Goal: Communication & Community: Ask a question

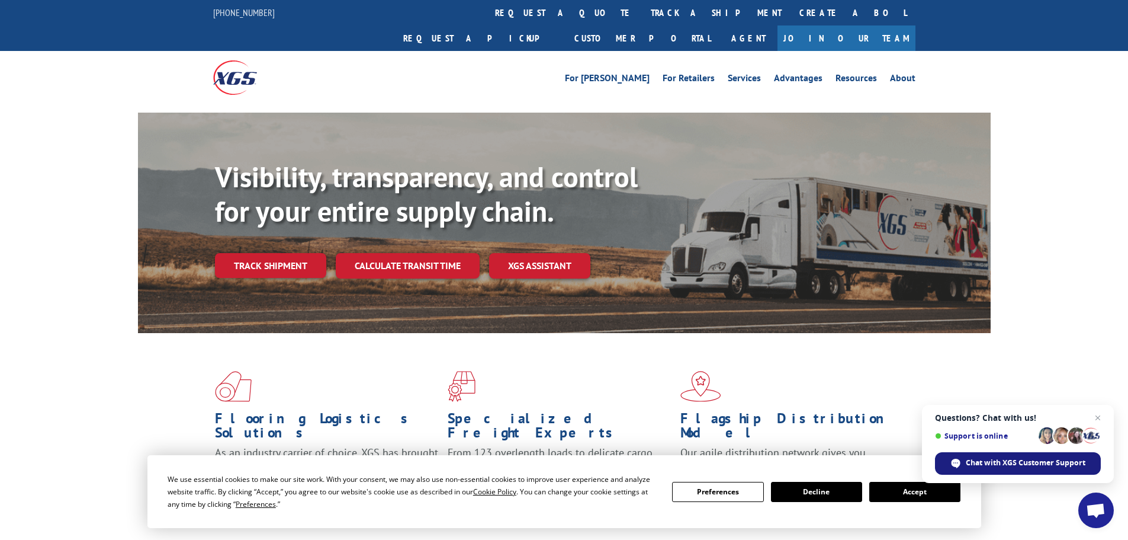
click at [1051, 466] on span "Chat with XGS Customer Support" at bounding box center [1026, 462] width 120 height 11
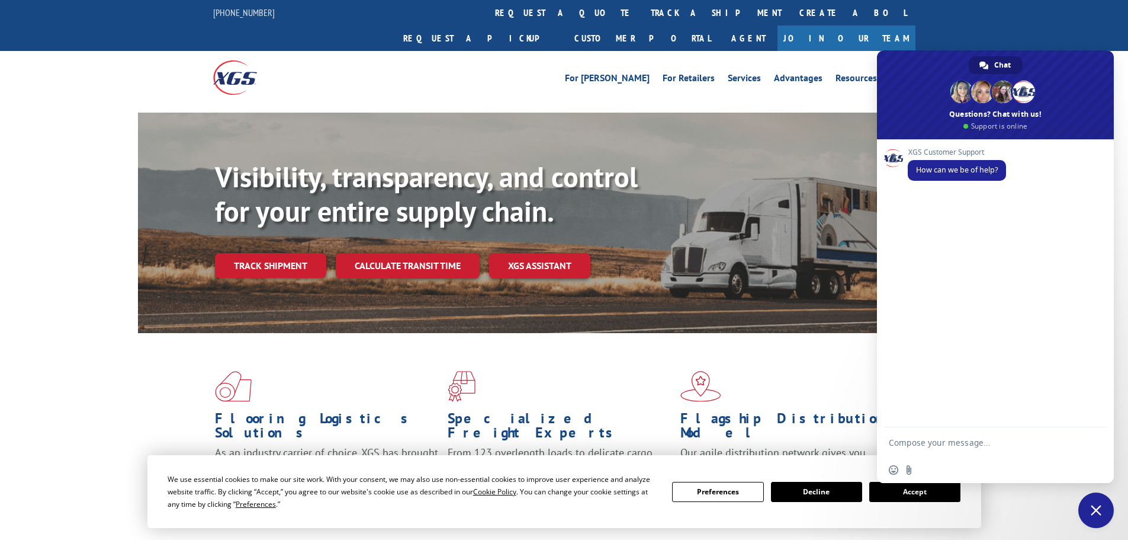
click at [922, 487] on button "Accept" at bounding box center [914, 492] width 91 height 20
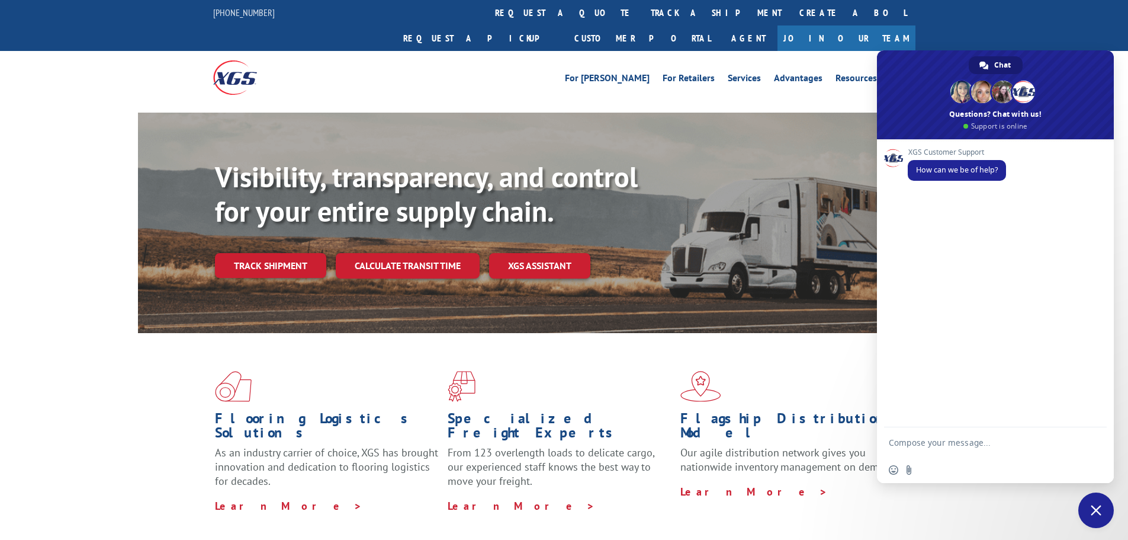
click at [939, 448] on textarea "Compose your message..." at bounding box center [984, 442] width 190 height 30
click at [1052, 422] on textarea "hello im Just Checking in on a ETA for a oick up at 1175 florida central pkwy" at bounding box center [984, 431] width 190 height 51
click at [1044, 421] on textarea "hello im Just Checking in on a ETA for a oick up at 1175 florida central pkwy" at bounding box center [984, 431] width 190 height 51
click at [1047, 425] on textarea "hello im Just Checking in on a ETA for a oick up at 1175 florida central pkwy" at bounding box center [984, 431] width 190 height 51
click at [1000, 435] on textarea "hello im Just Checking in on a ETA for a pick up at 1175 florida central pkwy" at bounding box center [984, 431] width 190 height 51
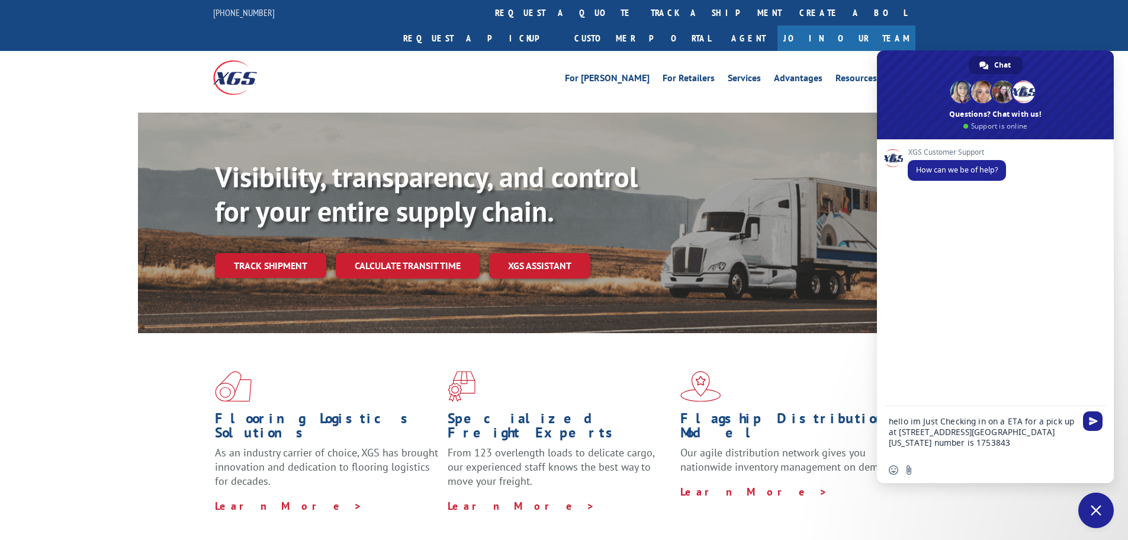
type textarea "hello im Just Checking in on a ETA for a pick up at 1175 florida central pkwy b…"
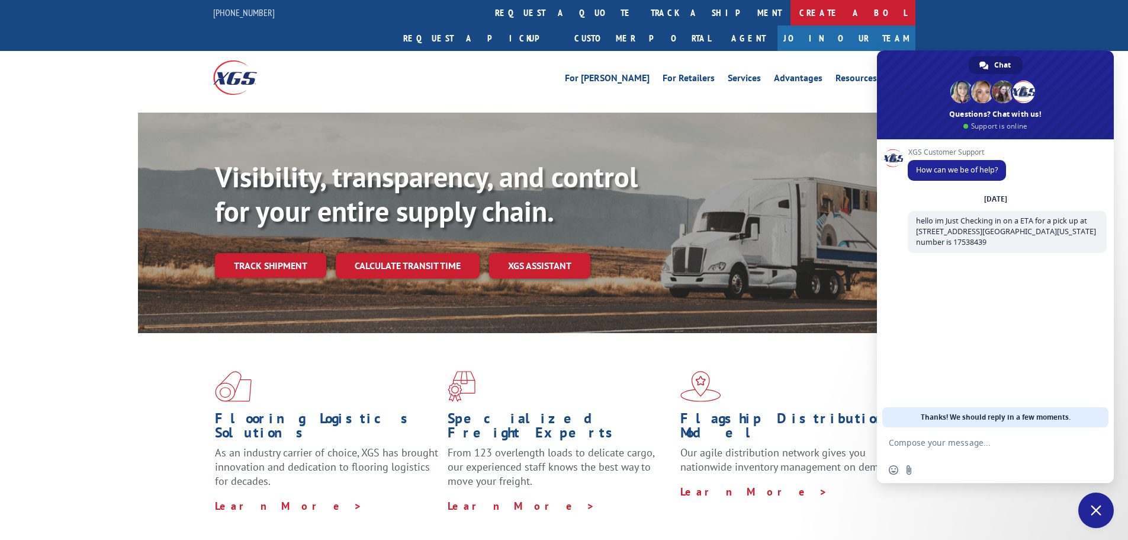
click at [791, 8] on link "Create a BOL" at bounding box center [853, 12] width 125 height 25
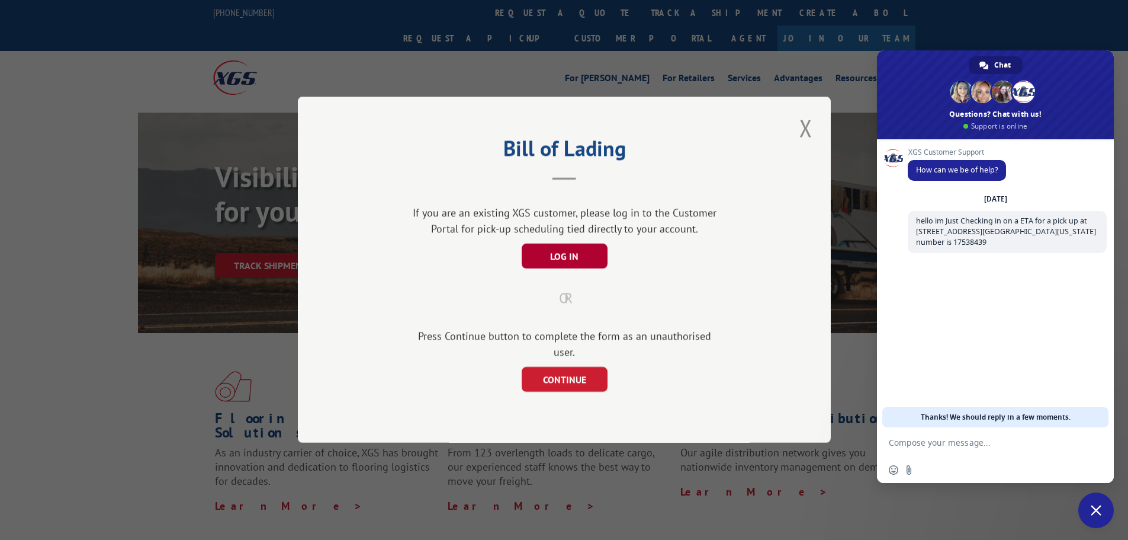
click at [547, 258] on button "LOG IN" at bounding box center [564, 256] width 86 height 25
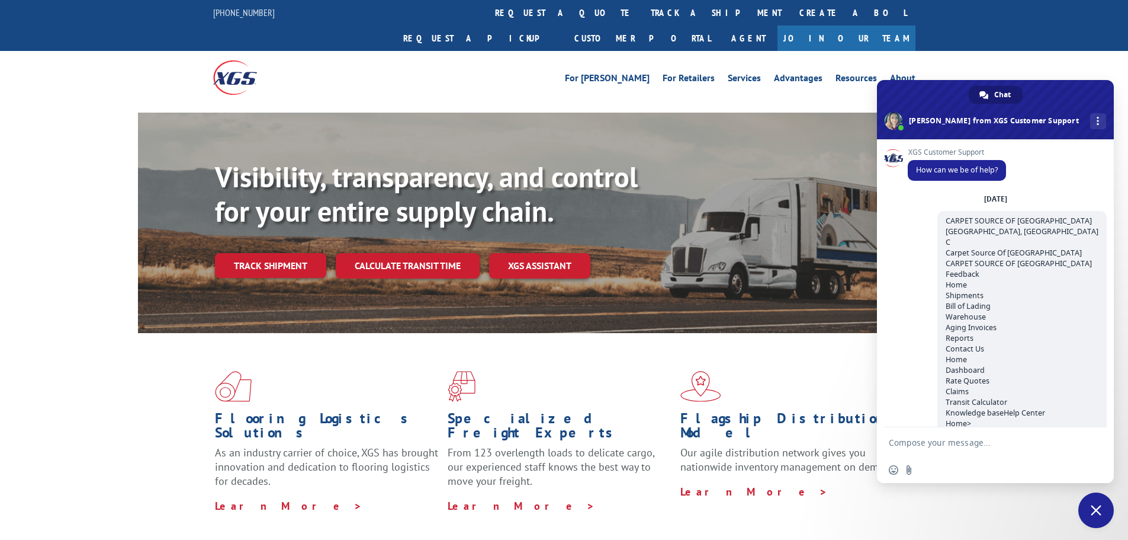
scroll to position [2789, 0]
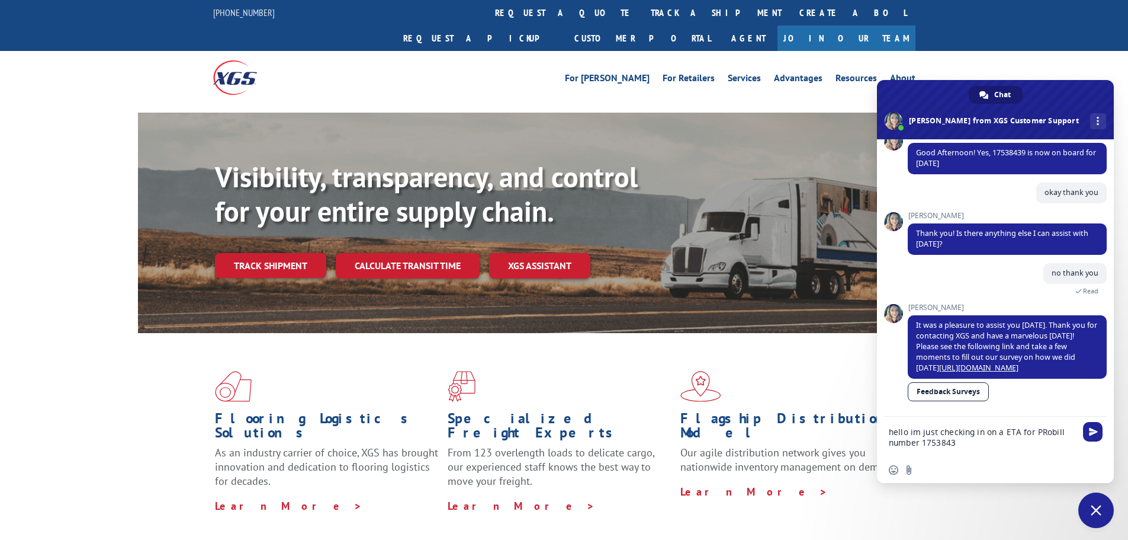
type textarea "hello im just checking in on a ETA for PRobill number 17538439"
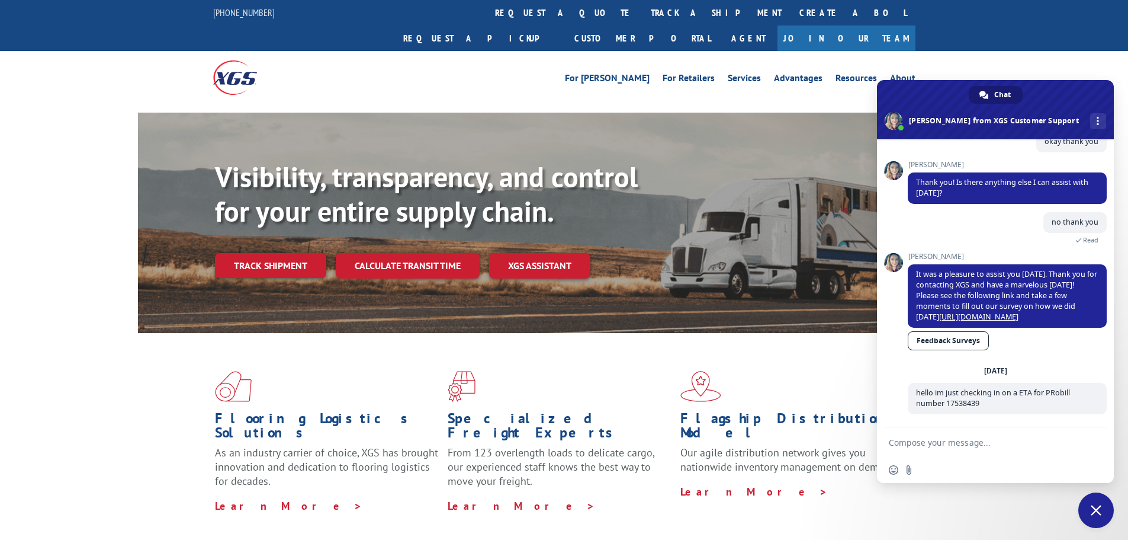
scroll to position [2851, 0]
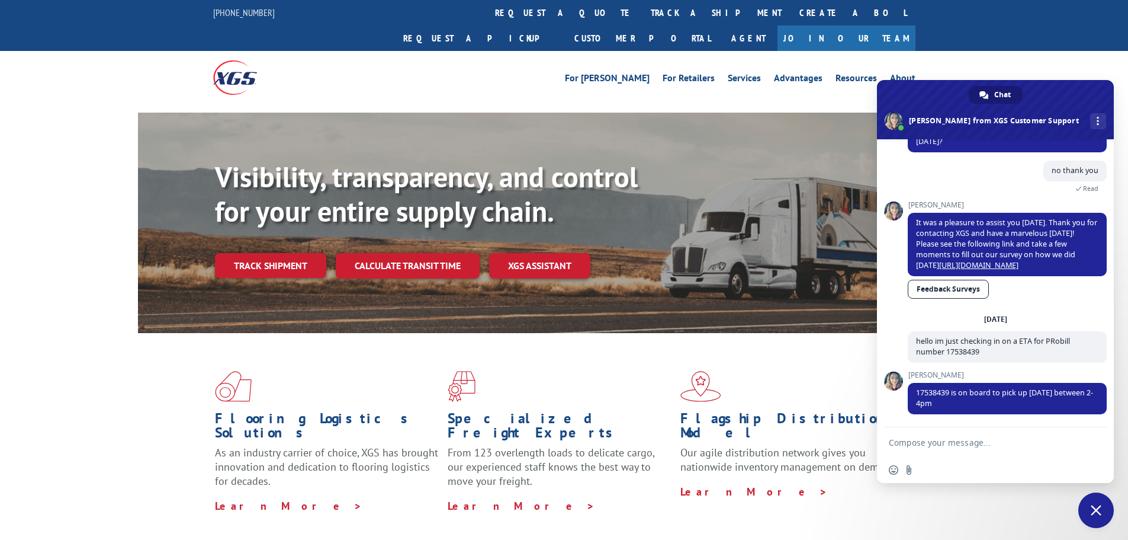
scroll to position [2902, 0]
type textarea "thank u very much"
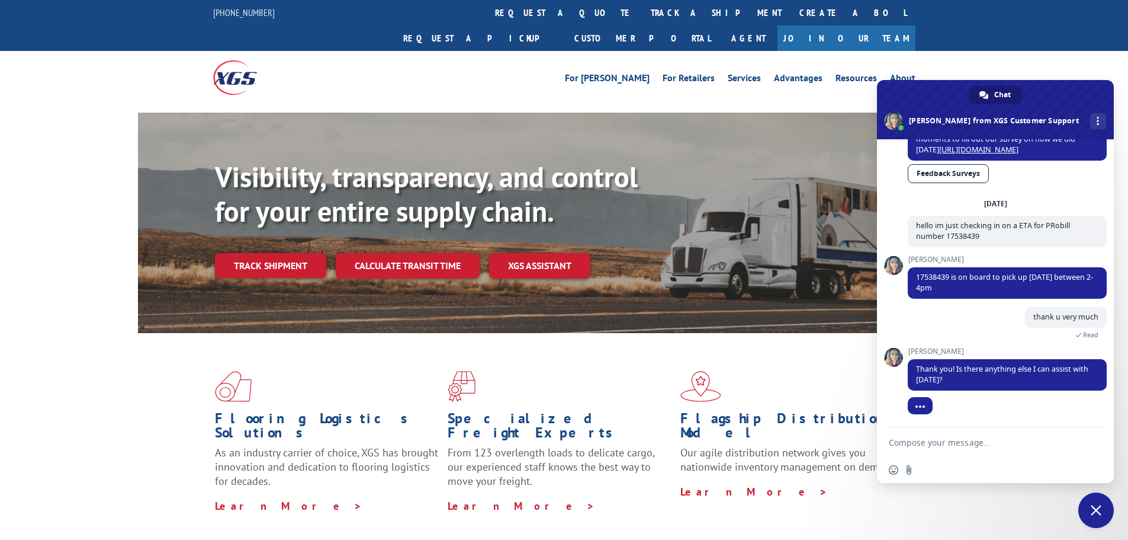
scroll to position [3006, 0]
type textarea "no not now thanks"
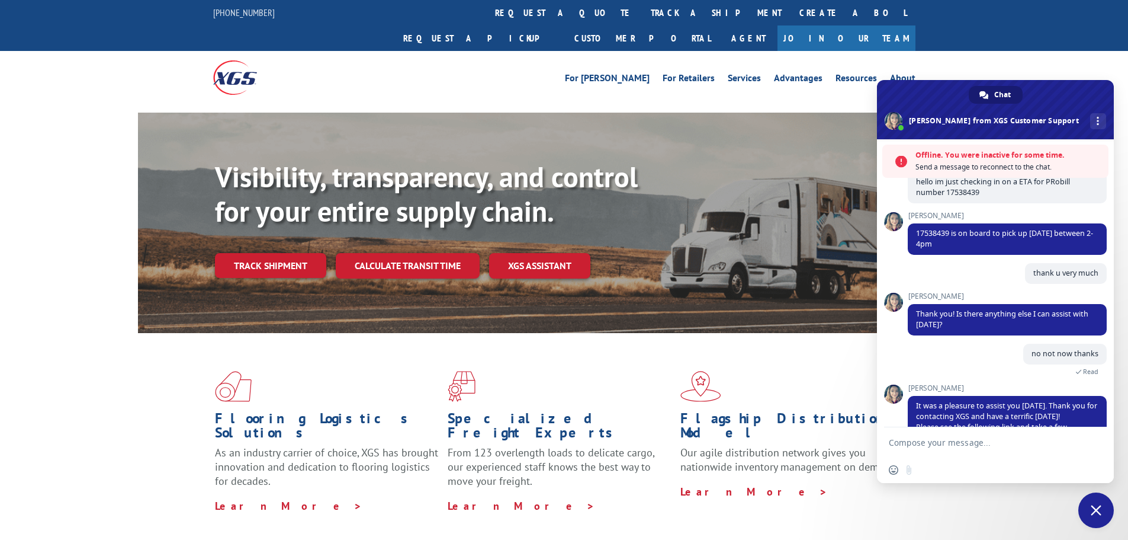
scroll to position [3120, 0]
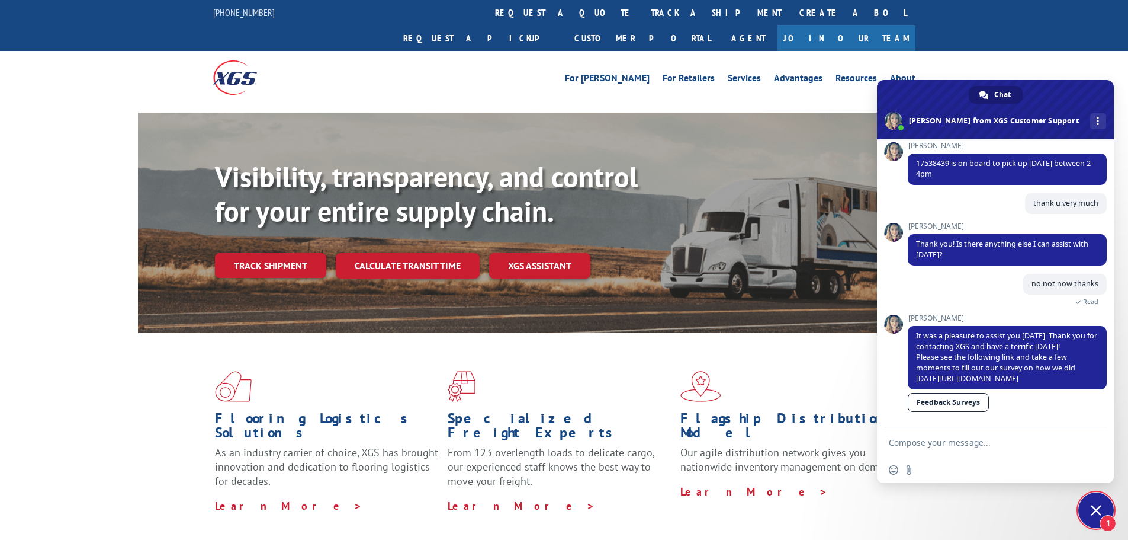
click at [1096, 508] on span "Close chat" at bounding box center [1096, 510] width 11 height 11
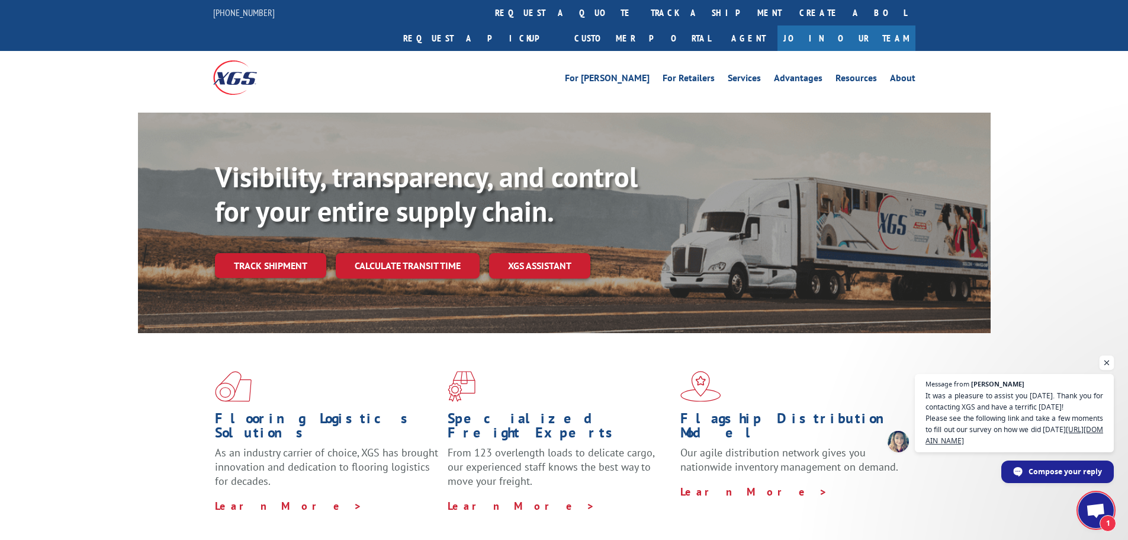
click at [1108, 363] on span "Open chat" at bounding box center [1107, 362] width 15 height 15
